Goal: Task Accomplishment & Management: Complete application form

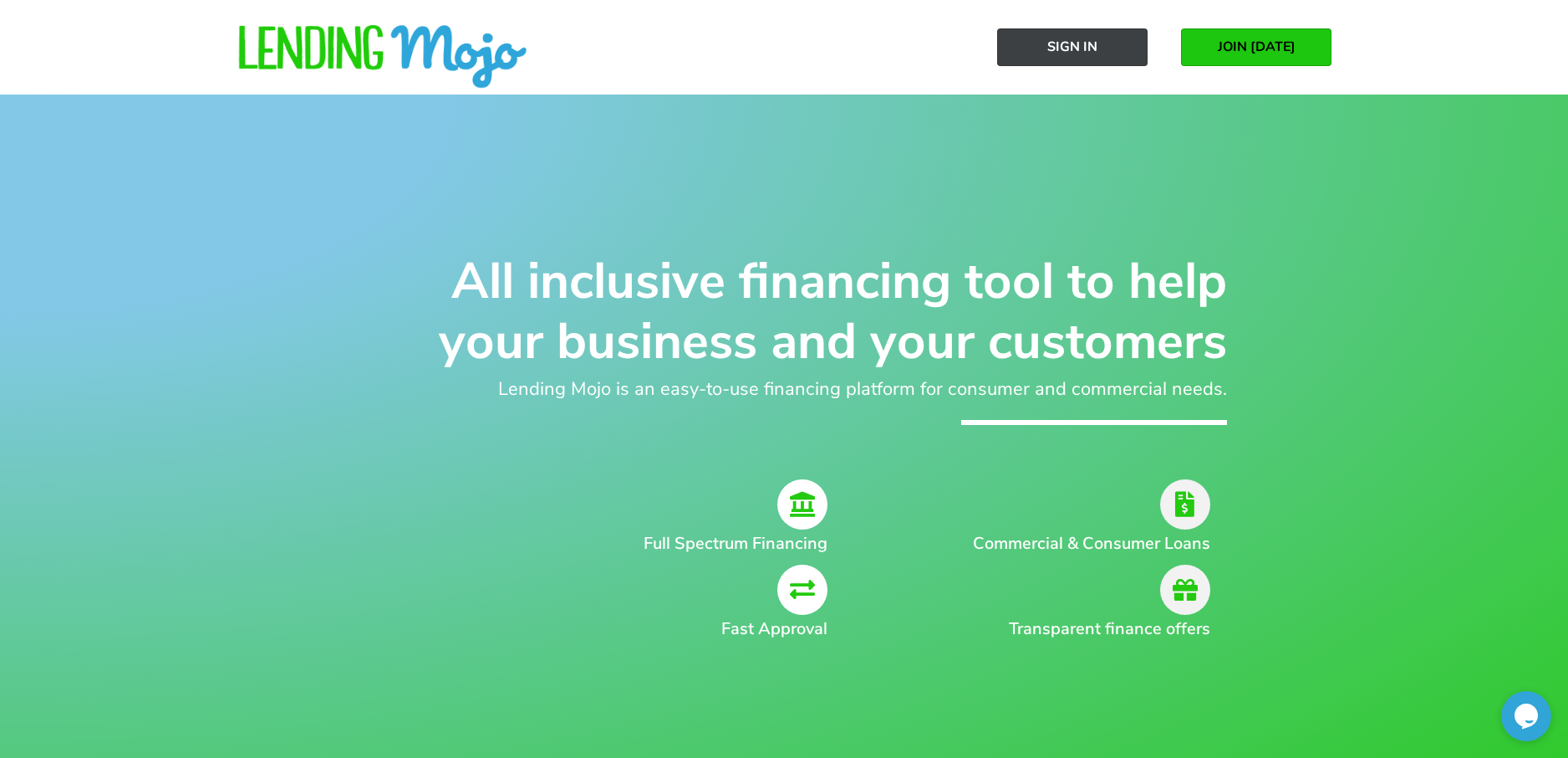
click at [1067, 49] on span "Sign In" at bounding box center [1072, 46] width 50 height 15
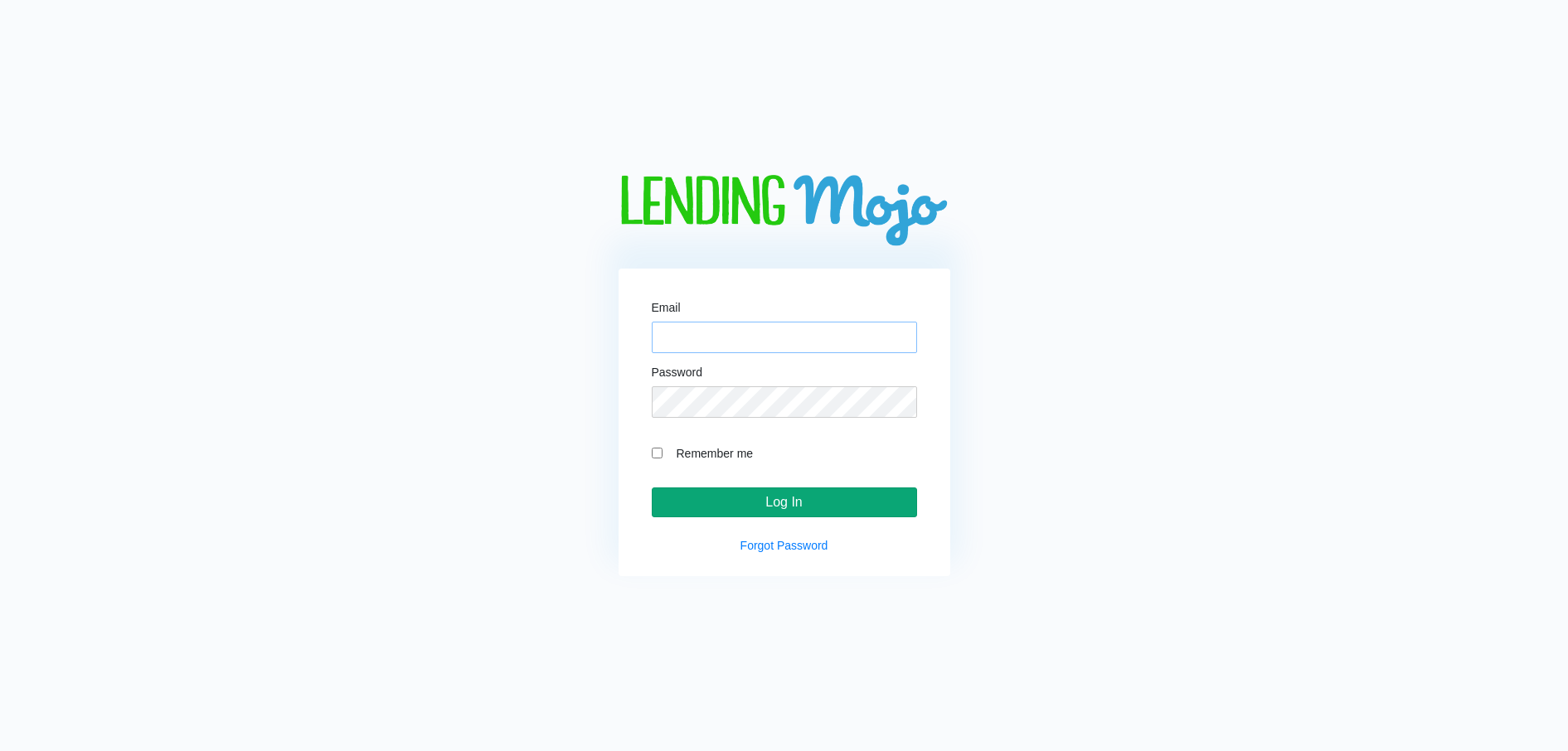
type input "[EMAIL_ADDRESS][DOMAIN_NAME]"
click at [777, 504] on input "Log In" at bounding box center [784, 502] width 266 height 30
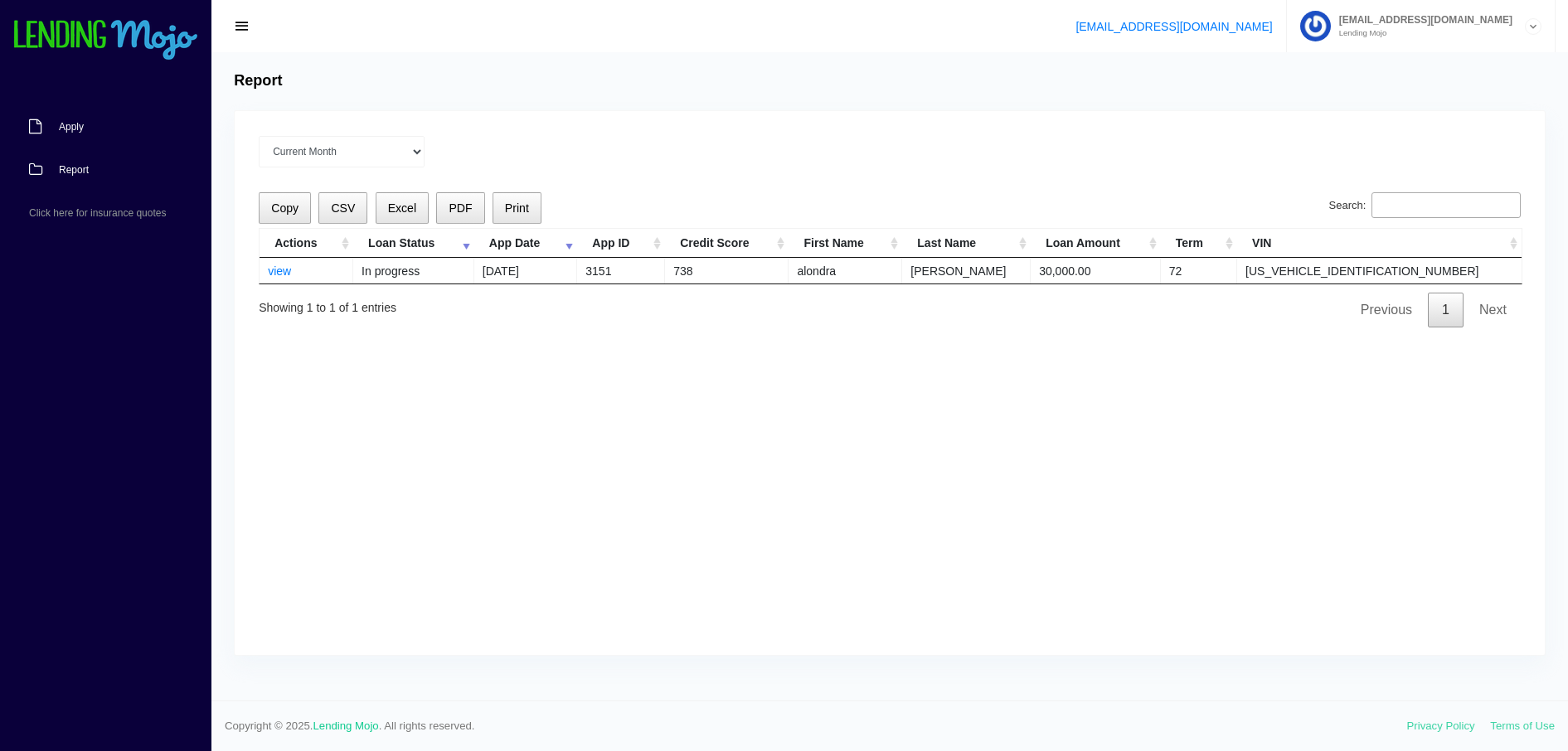
click at [60, 123] on span "Apply" at bounding box center [71, 126] width 25 height 10
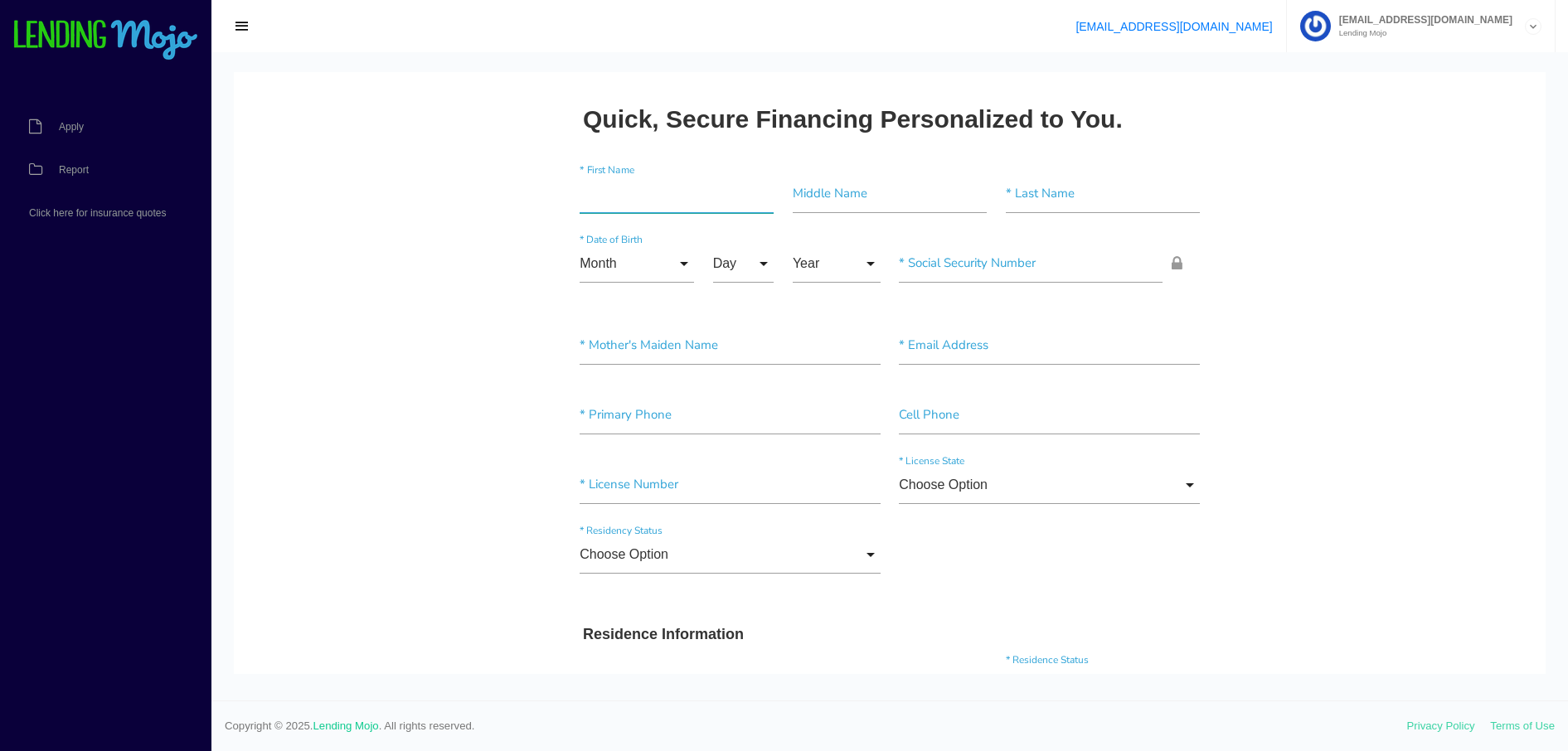
click at [631, 201] on input"] "text" at bounding box center [676, 193] width 195 height 38
type input"] "surinder"
click at [855, 200] on input"] "text" at bounding box center [890, 193] width 195 height 38
type input"] "pul"
click at [1084, 197] on input"] "text" at bounding box center [1103, 193] width 195 height 38
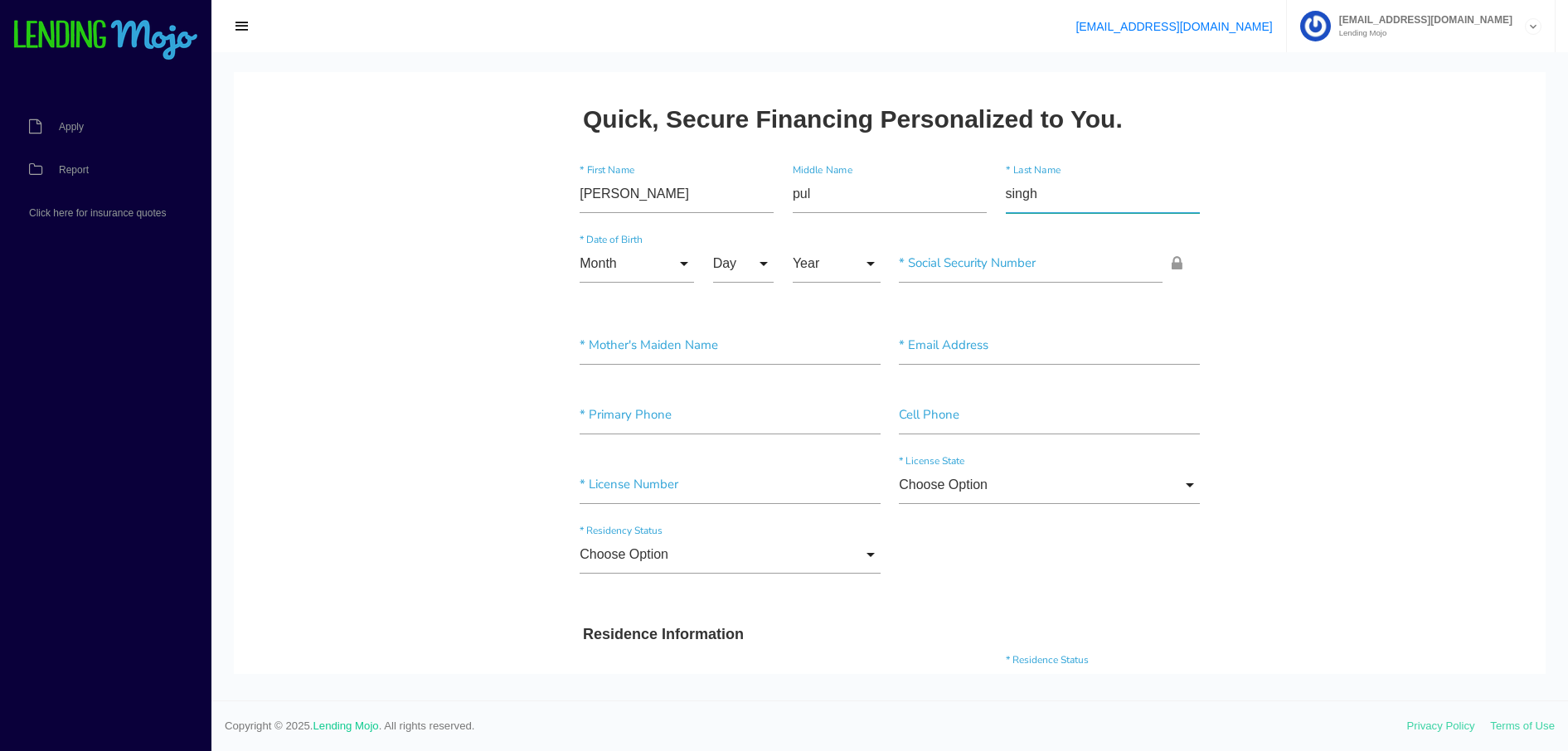
type input"] "singh"
click at [679, 262] on input "Month" at bounding box center [637, 263] width 115 height 38
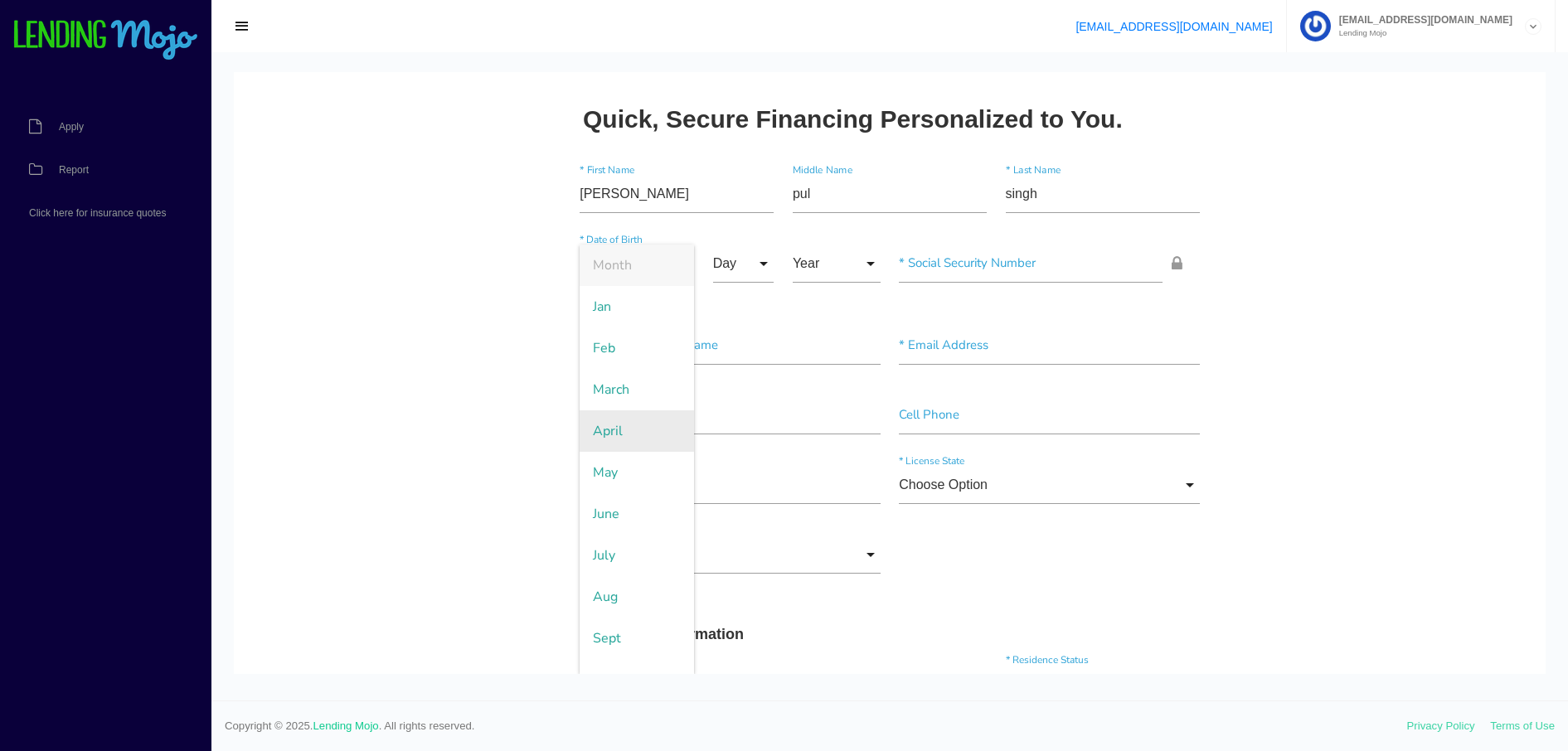
click at [624, 437] on span "April" at bounding box center [637, 431] width 115 height 41
type input "April"
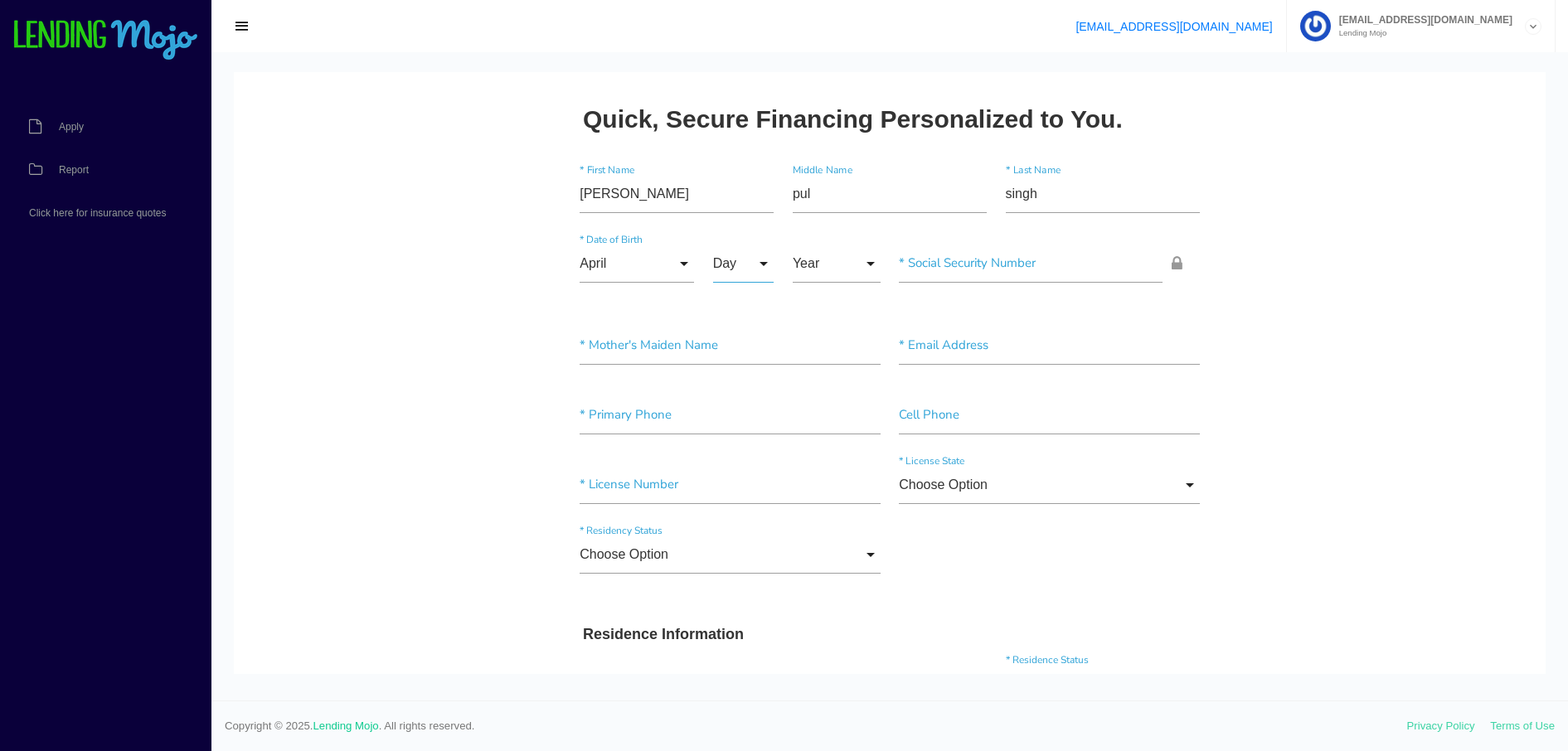
click at [758, 262] on input "Day" at bounding box center [744, 263] width 61 height 38
click at [729, 295] on span "11" at bounding box center [754, 292] width 83 height 41
type input "11"
click at [863, 262] on input "Year" at bounding box center [836, 263] width 88 height 38
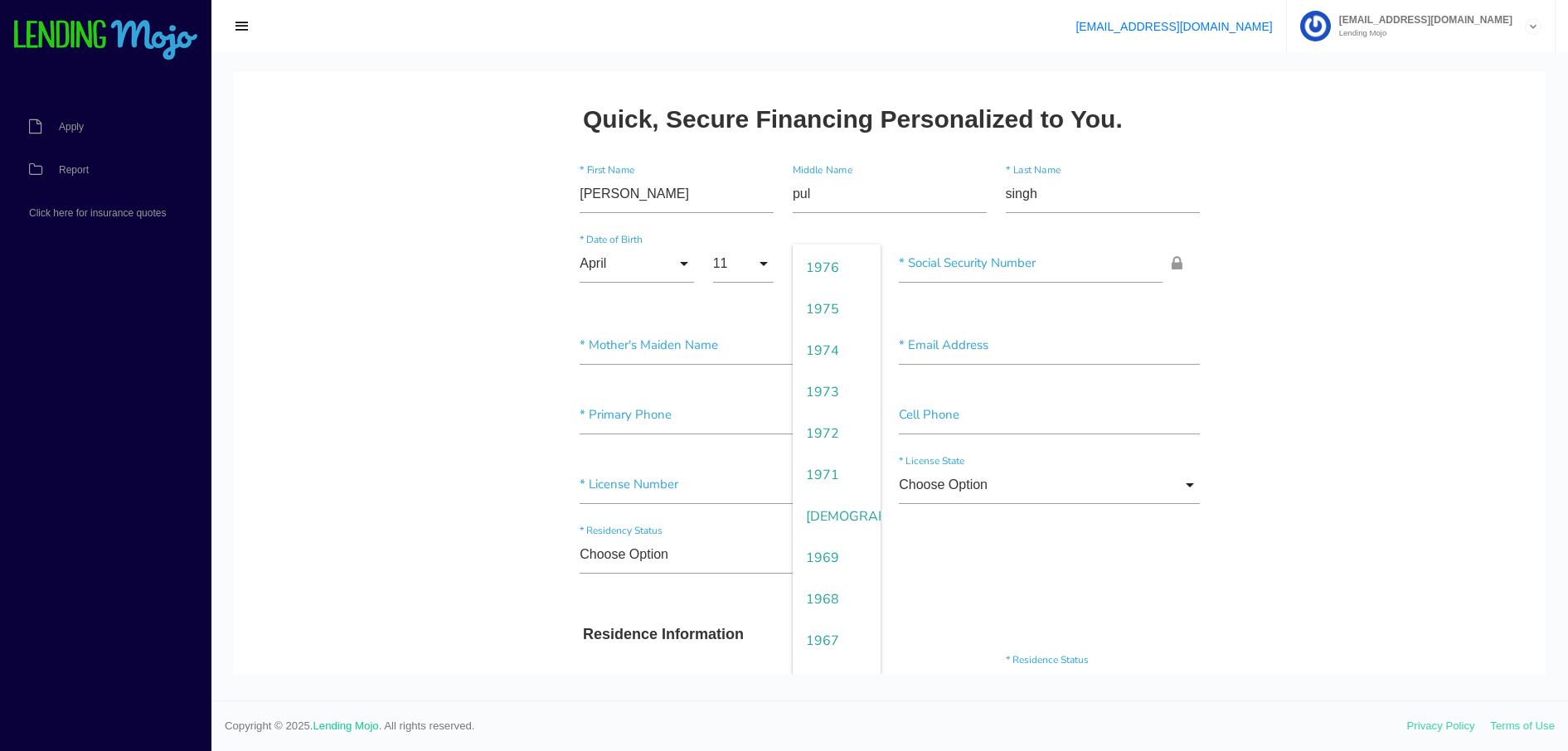
scroll to position [1346, 0]
click at [842, 530] on span "1969" at bounding box center [836, 536] width 88 height 41
type input "1969"
click at [980, 268] on input"] "text" at bounding box center [1030, 263] width 264 height 38
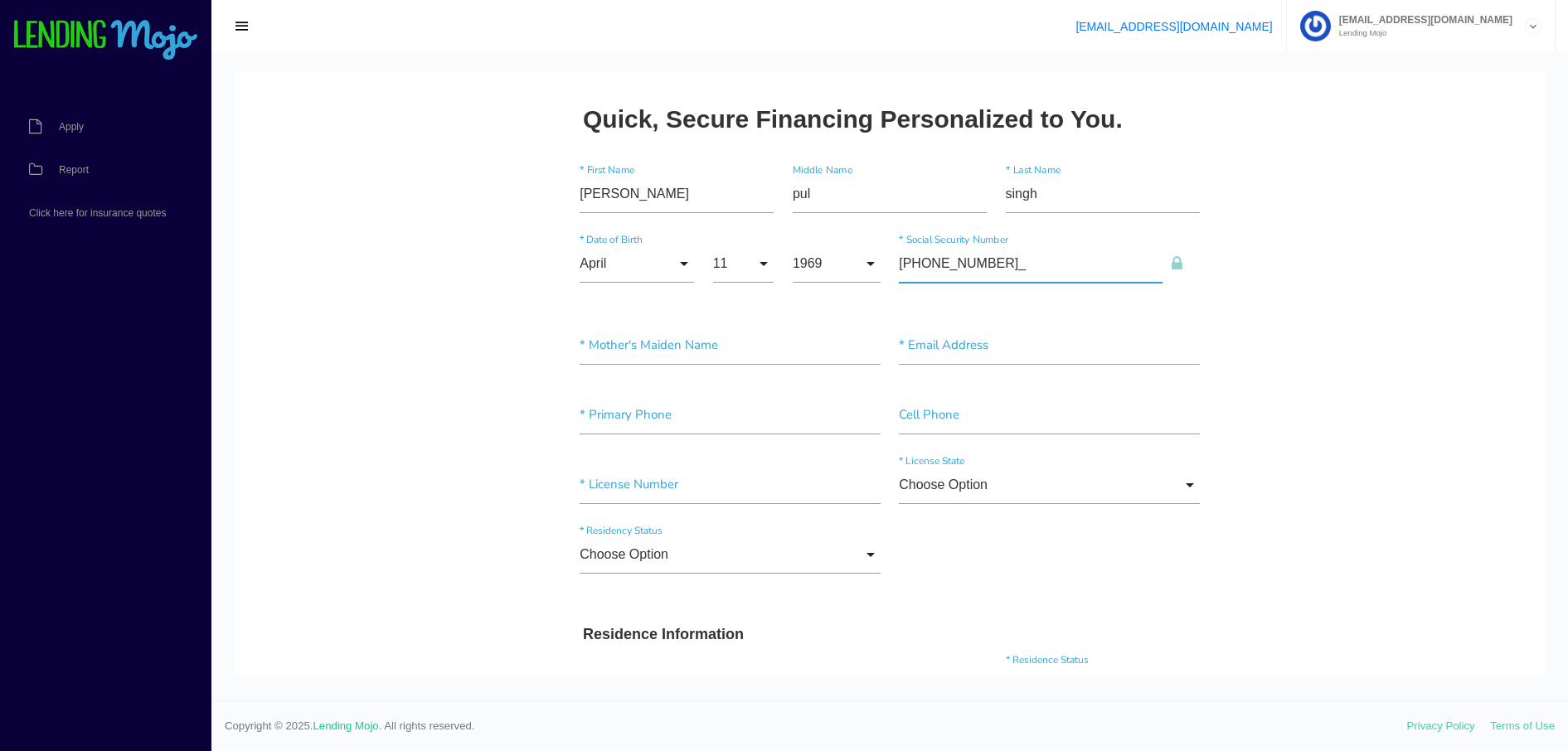
type input"] "094-86-1155"
drag, startPoint x: 1482, startPoint y: 318, endPoint x: 1431, endPoint y: 320, distance: 51.0
click at [627, 354] on input"] "text" at bounding box center [730, 345] width 301 height 38
